Goal: Entertainment & Leisure: Consume media (video, audio)

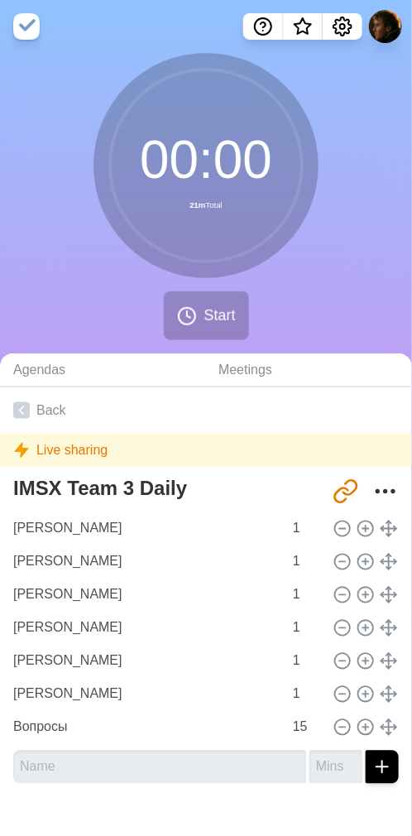
click at [383, 281] on div "00 : 00 21m Total Start" at bounding box center [206, 203] width 412 height 300
click at [308, 289] on div "00 : 00 21m Total Start" at bounding box center [206, 203] width 412 height 300
click at [339, 287] on div "00 : 00 21m Total Start" at bounding box center [206, 203] width 412 height 300
click at [361, 305] on div "00 : 00 21m Total Start" at bounding box center [206, 203] width 412 height 300
click at [348, 299] on div "00 : 00 21m Total Start" at bounding box center [206, 203] width 412 height 300
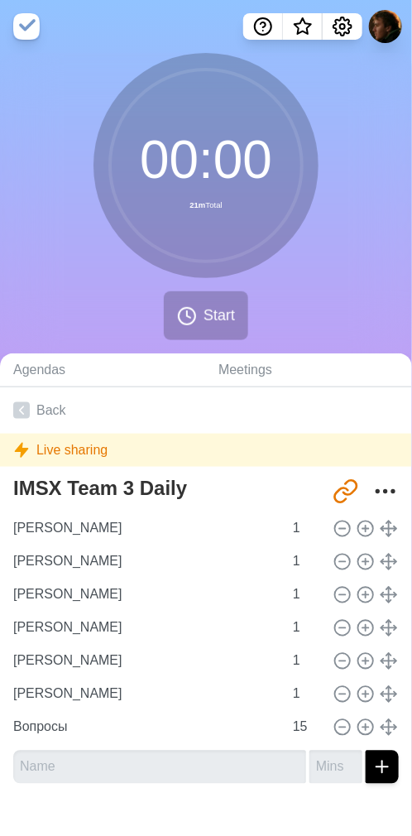
click at [325, 299] on div "00 : 00 21m Total Start" at bounding box center [206, 203] width 412 height 300
click at [381, 315] on div "00 : 00 21m Total Start" at bounding box center [206, 203] width 412 height 300
click at [337, 300] on div "00 : 00 21m Total Start" at bounding box center [206, 203] width 412 height 300
click at [291, 291] on div "00 : 00 21m Total Start" at bounding box center [206, 203] width 412 height 300
click at [209, 306] on span "Start" at bounding box center [219, 316] width 31 height 22
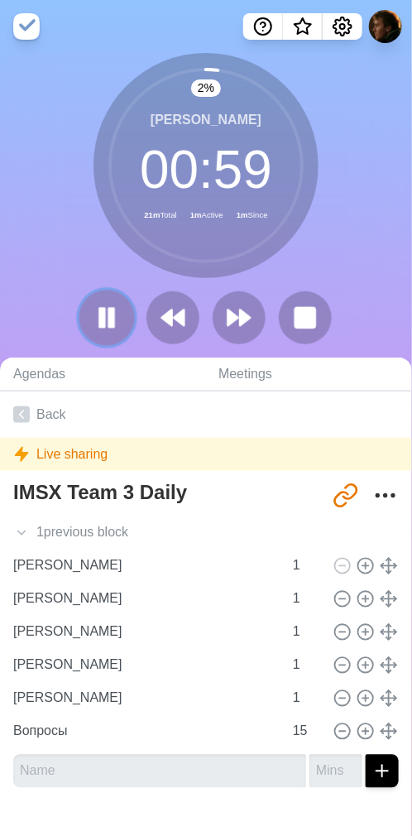
click at [121, 315] on button at bounding box center [106, 317] width 55 height 55
drag, startPoint x: 315, startPoint y: 273, endPoint x: 290, endPoint y: 267, distance: 25.7
click at [315, 273] on div "[PERSON_NAME] 00 : 59 21m Total 1m Active 1m Since" at bounding box center [206, 165] width 225 height 225
drag, startPoint x: 306, startPoint y: 273, endPoint x: 314, endPoint y: 286, distance: 14.5
click at [306, 273] on div "[PERSON_NAME] 00 : 59 21m Total 1m Active 2m Since" at bounding box center [206, 165] width 225 height 225
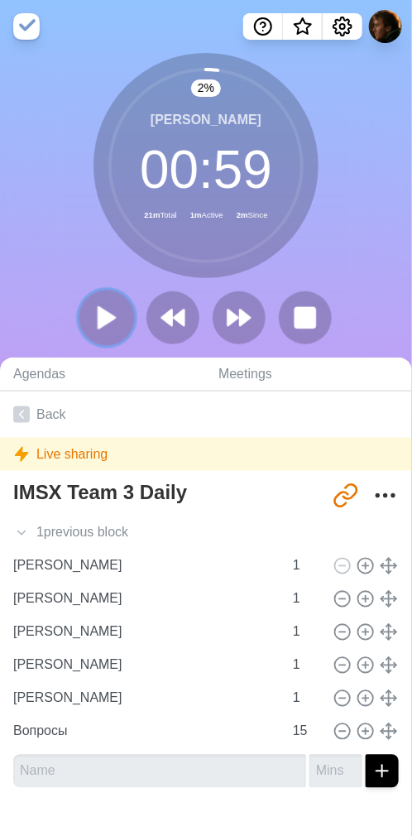
click at [107, 310] on icon at bounding box center [107, 318] width 28 height 28
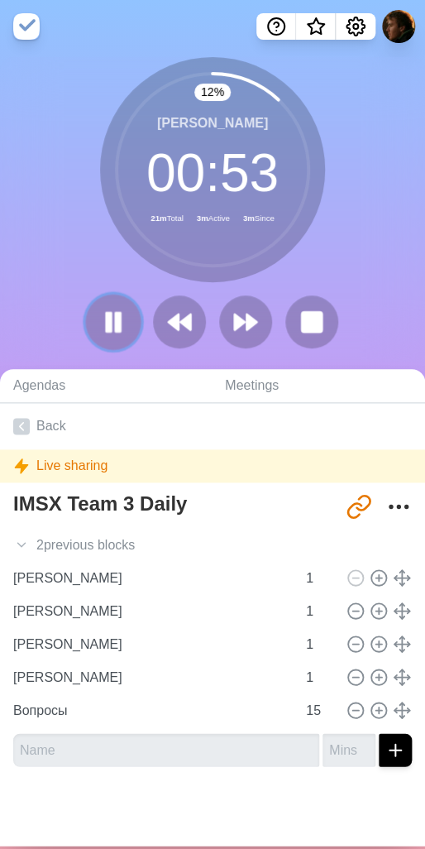
click at [116, 314] on rect at bounding box center [118, 321] width 5 height 18
click at [59, 289] on div "12 % [PERSON_NAME] 00 : 53 21m Total 3m Active 3m Since" at bounding box center [212, 209] width 425 height 305
click at [106, 312] on icon at bounding box center [113, 322] width 28 height 28
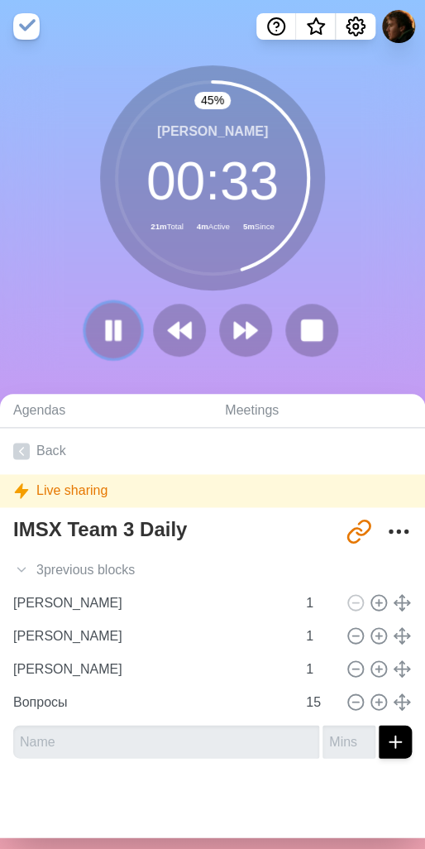
click at [89, 331] on button at bounding box center [112, 329] width 55 height 55
click at [185, 320] on icon at bounding box center [180, 330] width 28 height 28
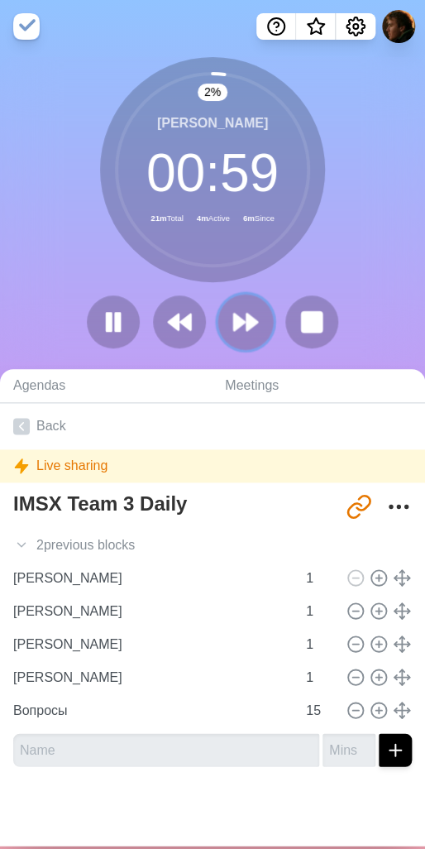
click at [247, 327] on polygon at bounding box center [252, 322] width 11 height 17
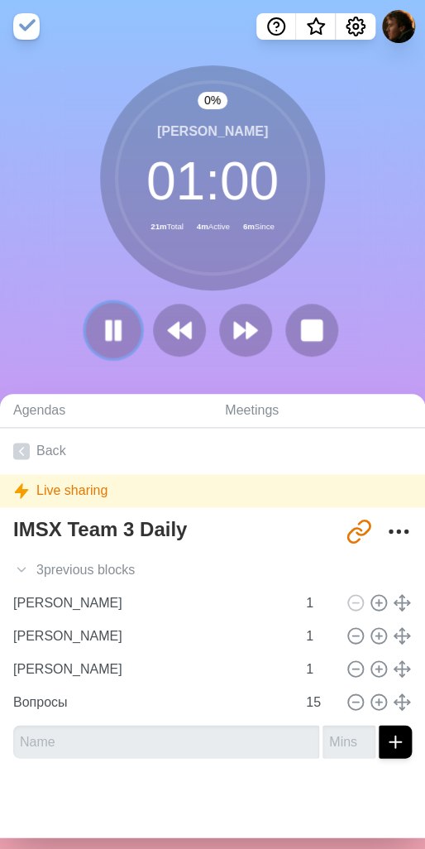
click at [91, 329] on button at bounding box center [112, 329] width 55 height 55
click at [105, 333] on polygon at bounding box center [113, 329] width 17 height 21
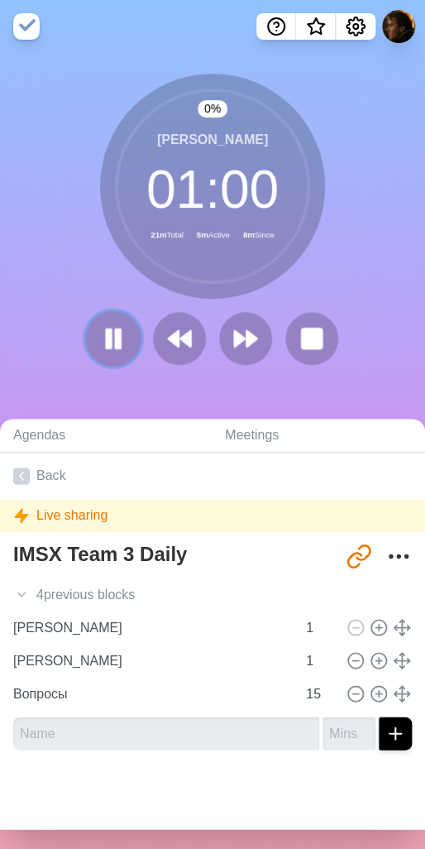
click at [107, 332] on rect at bounding box center [109, 338] width 5 height 18
click at [107, 338] on polygon at bounding box center [113, 338] width 17 height 21
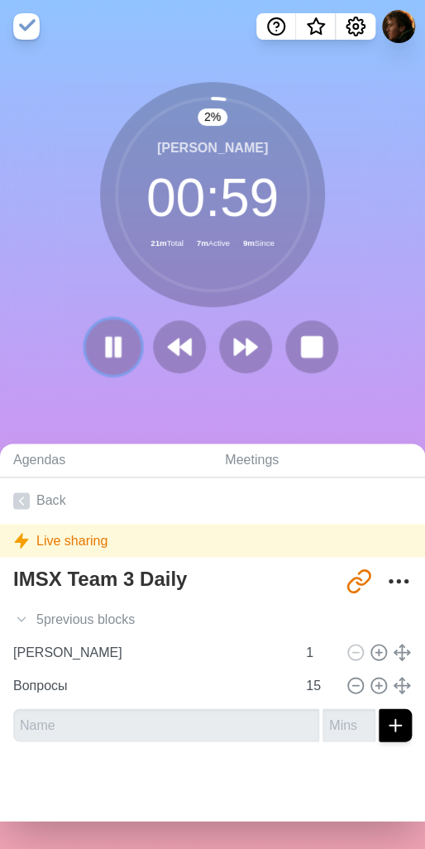
click at [107, 346] on rect at bounding box center [109, 346] width 5 height 18
click at [105, 346] on polygon at bounding box center [113, 346] width 17 height 21
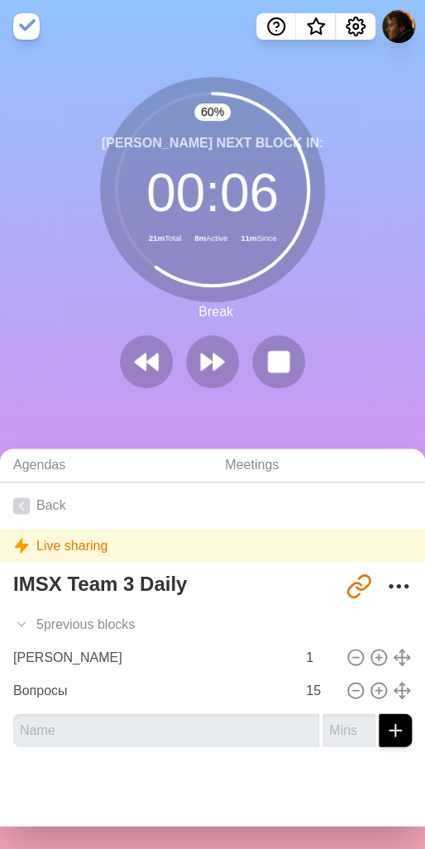
click at [316, 305] on div "60 % [PERSON_NAME] Next block in: 00 : 06 21m Total 8m Active 11m Since Break" at bounding box center [212, 239] width 425 height 324
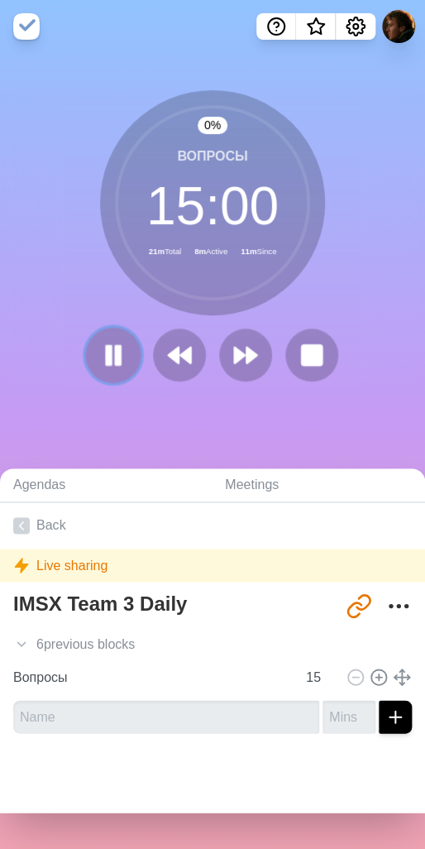
click at [124, 353] on button at bounding box center [112, 354] width 55 height 55
click at [117, 348] on icon at bounding box center [113, 355] width 28 height 28
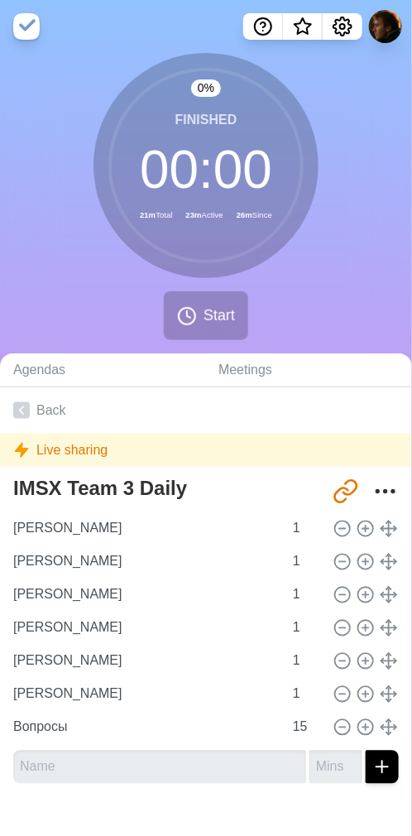
drag, startPoint x: 339, startPoint y: 290, endPoint x: 294, endPoint y: 169, distance: 129.1
click at [339, 291] on div "0 % Finished 00 : 00 21m Total 23m Active 26m Since Start" at bounding box center [206, 203] width 412 height 300
